Goal: Task Accomplishment & Management: Use online tool/utility

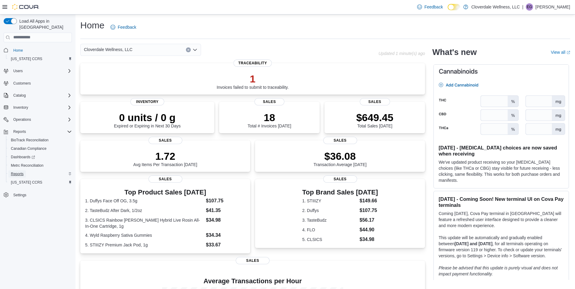
click at [16, 172] on span "Reports" at bounding box center [17, 174] width 13 height 5
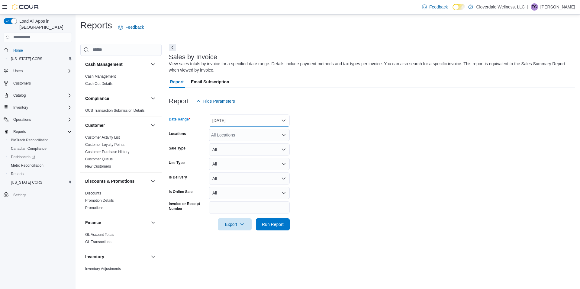
click at [284, 121] on button "[DATE]" at bounding box center [249, 120] width 81 height 12
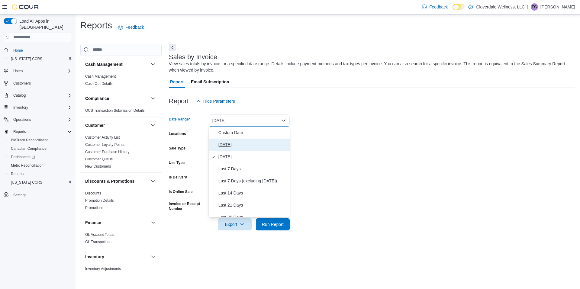
click at [236, 143] on span "[DATE]" at bounding box center [252, 144] width 69 height 7
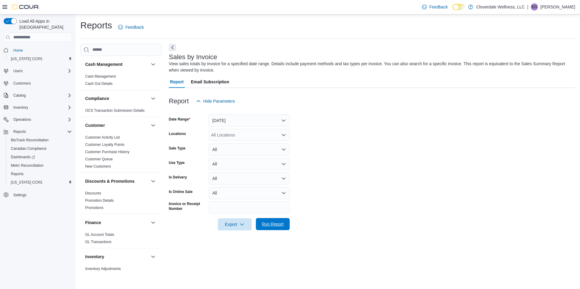
click at [266, 219] on span "Run Report" at bounding box center [272, 224] width 27 height 12
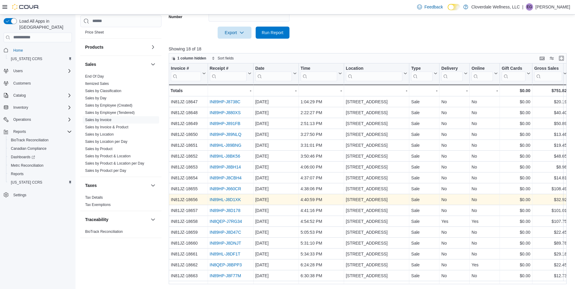
scroll to position [11, 0]
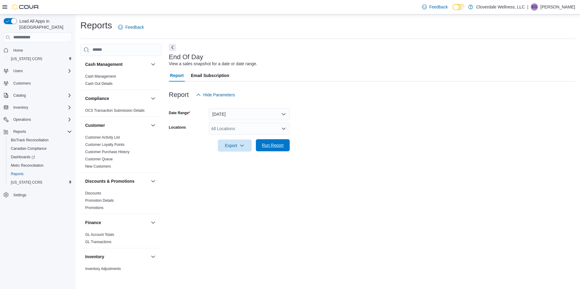
click at [268, 146] on span "Run Report" at bounding box center [273, 145] width 22 height 6
